Goal: Transaction & Acquisition: Purchase product/service

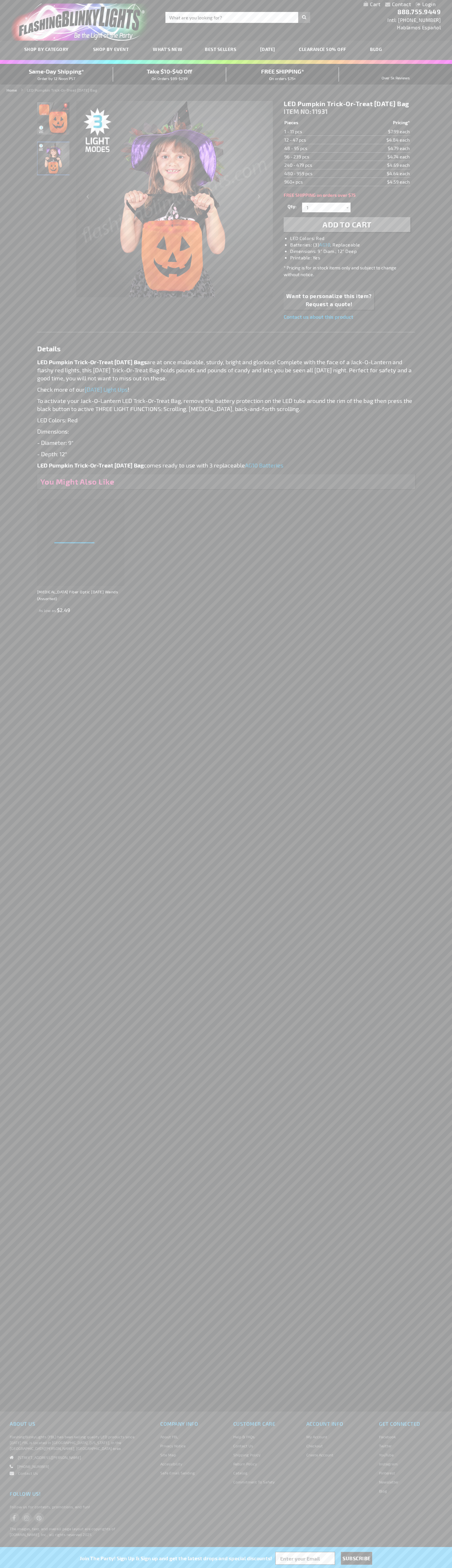
click at [347, 229] on span "Add to Cart" at bounding box center [347, 224] width 49 height 9
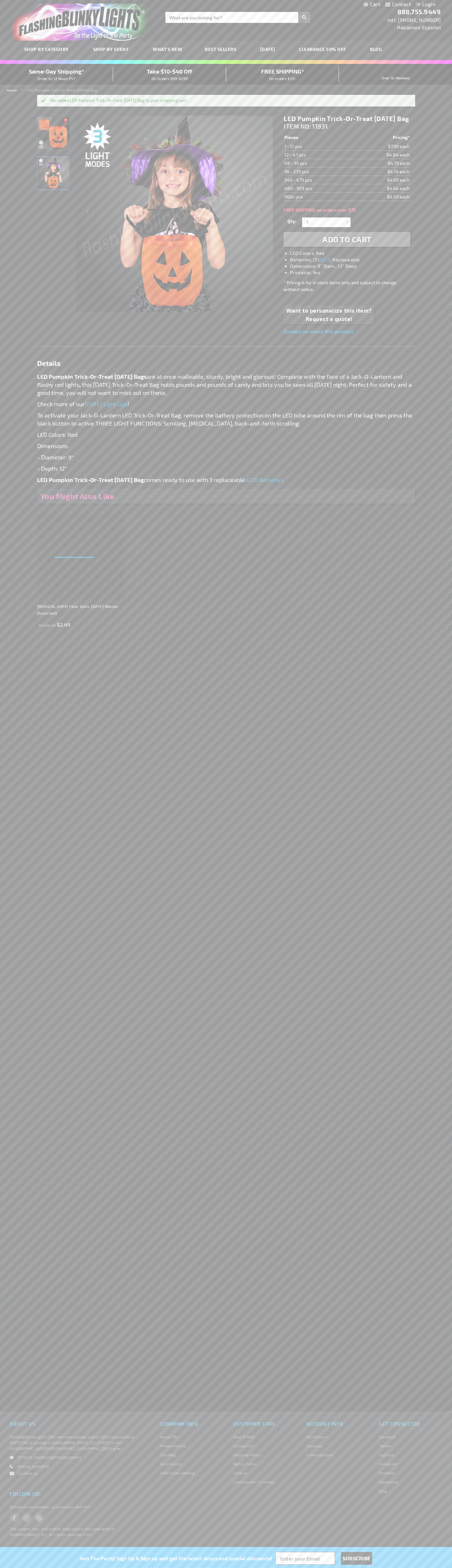
click at [412, 4] on li "Login" at bounding box center [425, 4] width 29 height 8
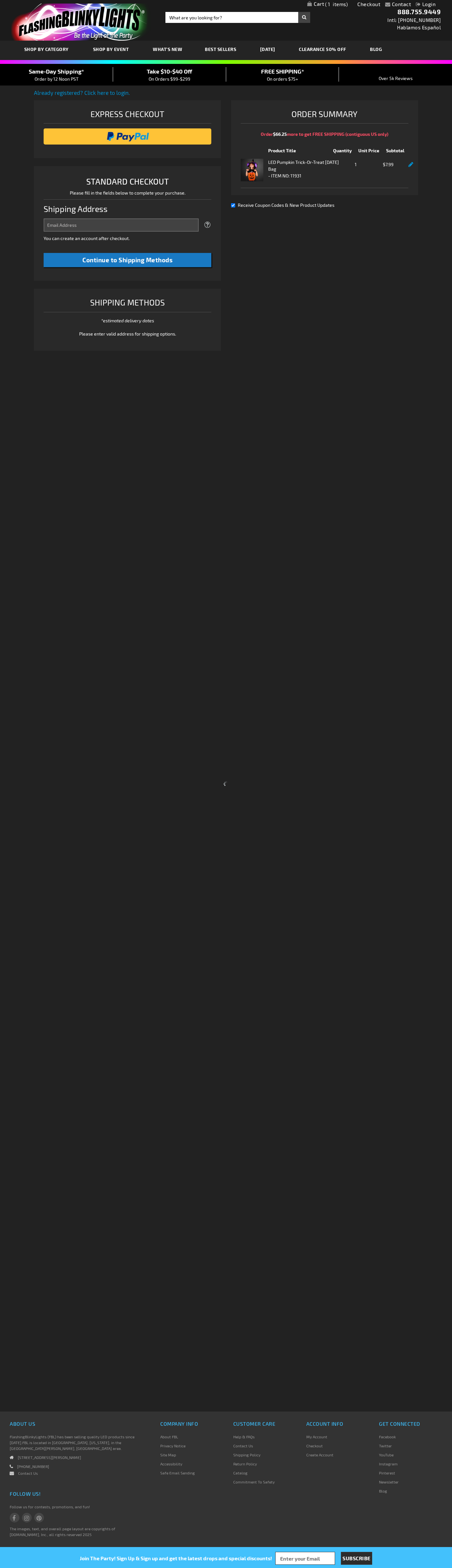
select select "US"
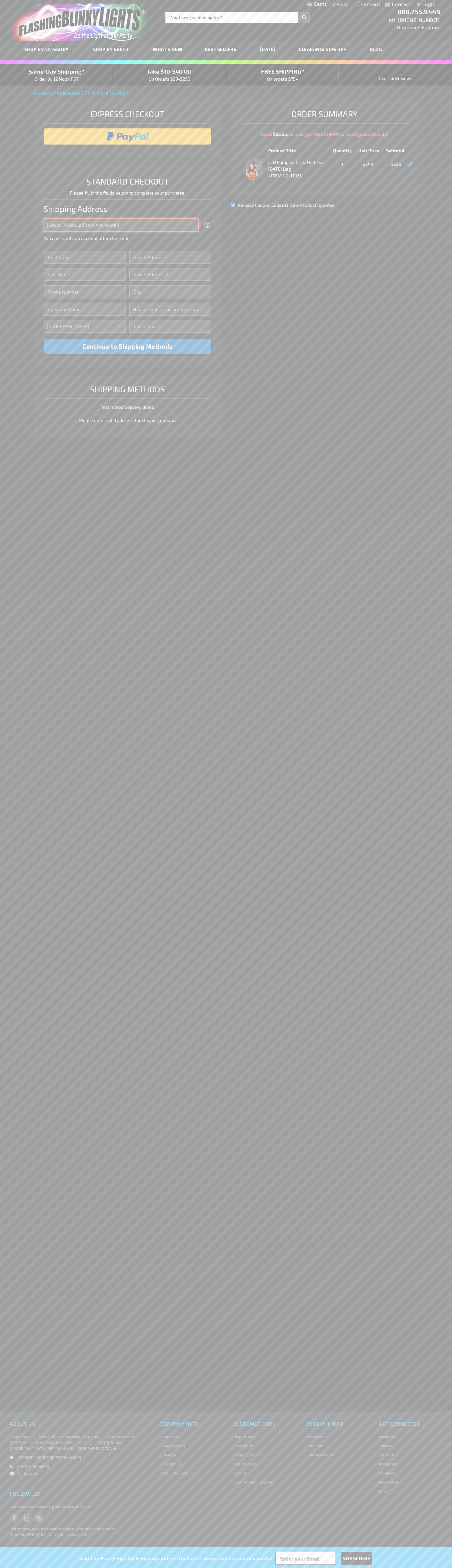
type input "[EMAIL_ADDRESS][DOMAIN_NAME]"
type input "[PERSON_NAME]"
type input "[STREET_ADDRESS][PERSON_NAME]"
type input "First floor"
type input "coral gables"
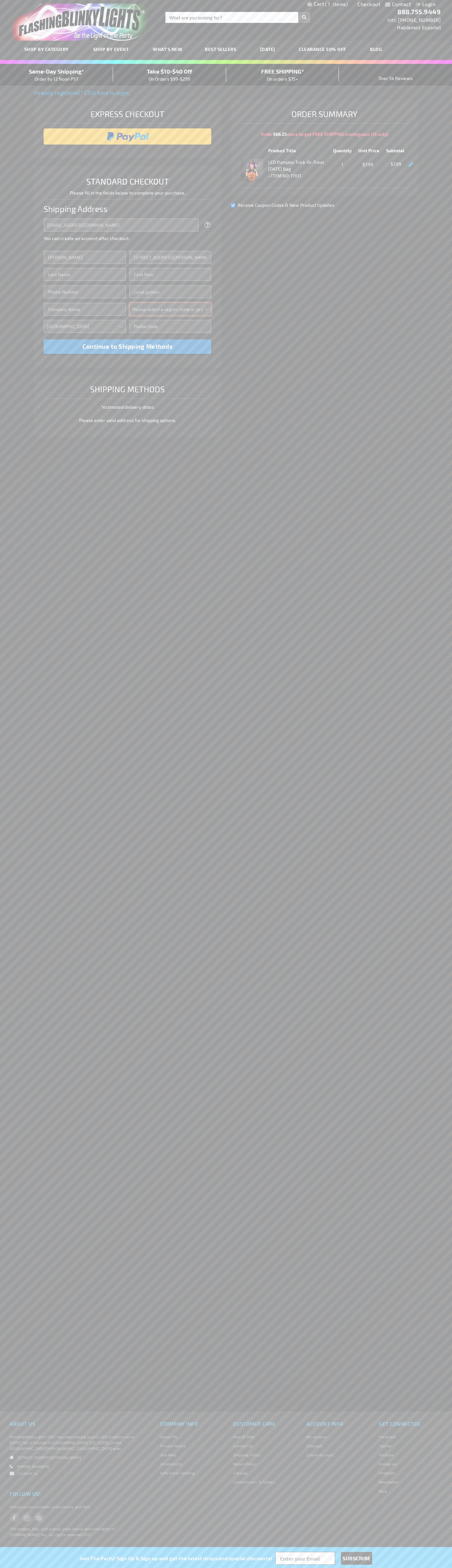
select select "18"
type input "33134"
type input "[PERSON_NAME]"
type input "6502530000"
type input "[PERSON_NAME]"
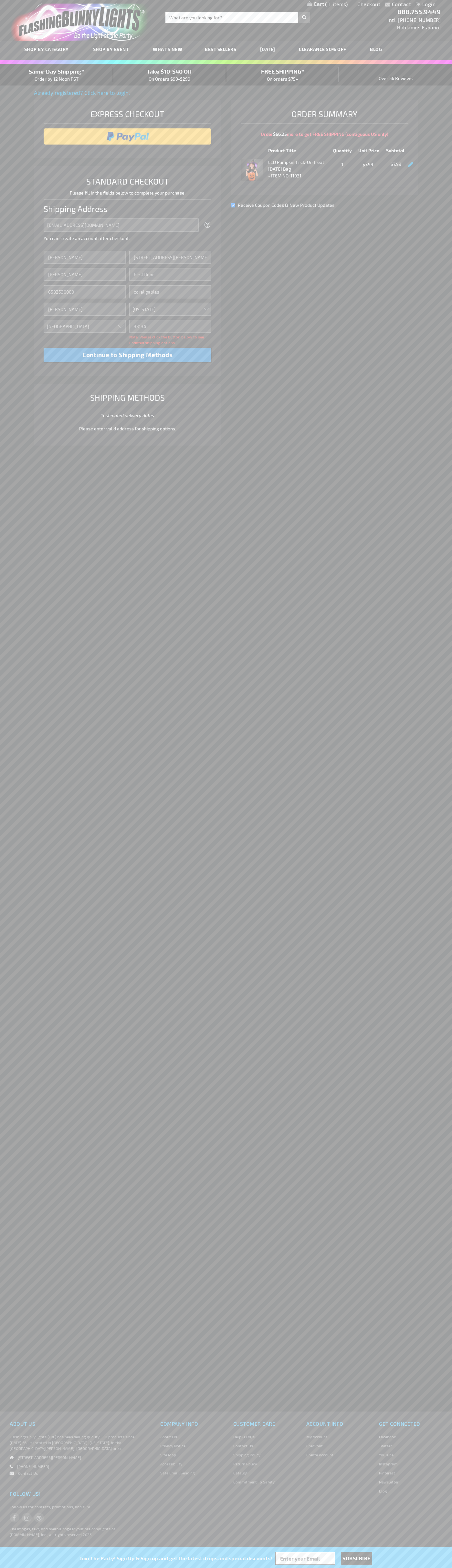
click at [57, 75] on div "Same-Day Shipping* Order by 12 Noon PST" at bounding box center [57, 74] width 113 height 15
click at [127, 136] on input "image" at bounding box center [127, 136] width 161 height 13
